Goal: Task Accomplishment & Management: Use online tool/utility

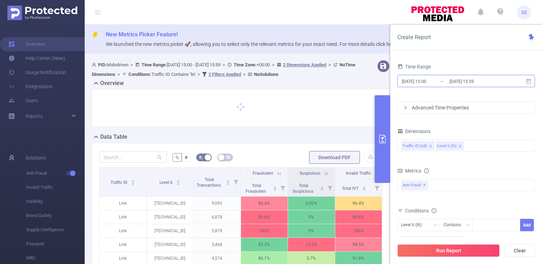
click at [439, 81] on input "[DATE] 15:00" at bounding box center [429, 82] width 57 height 10
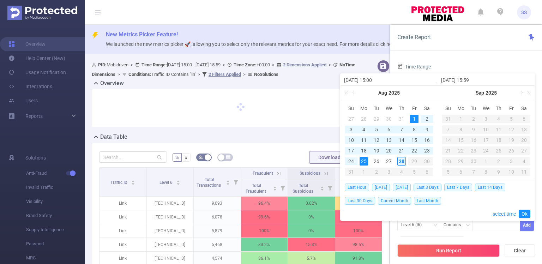
click at [403, 162] on div "28" at bounding box center [401, 161] width 8 height 8
click at [417, 120] on div "1" at bounding box center [414, 119] width 8 height 8
type input "[DATE] 15:59"
click at [525, 215] on link "Ok" at bounding box center [525, 214] width 12 height 8
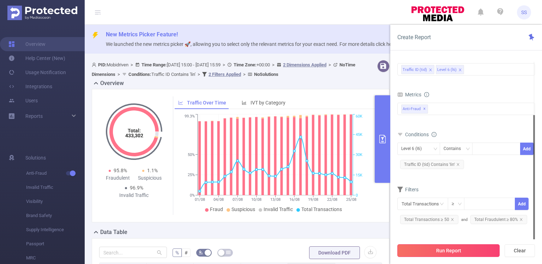
click at [454, 249] on button "Run Report" at bounding box center [448, 250] width 102 height 13
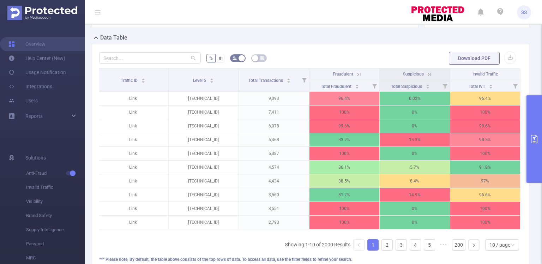
scroll to position [195, 0]
click at [504, 56] on button "button" at bounding box center [510, 57] width 12 height 12
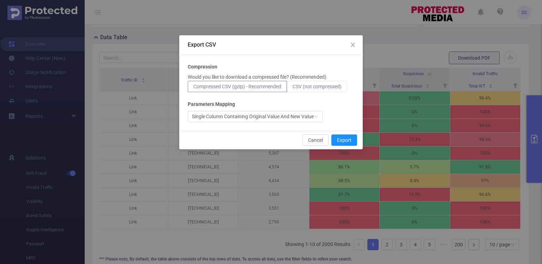
click at [322, 90] on label "CSV (not compressed)" at bounding box center [317, 86] width 60 height 11
click at [293, 88] on input "CSV (not compressed)" at bounding box center [293, 88] width 0 height 0
click at [343, 137] on button "Export" at bounding box center [344, 139] width 26 height 11
